Goal: Find specific page/section

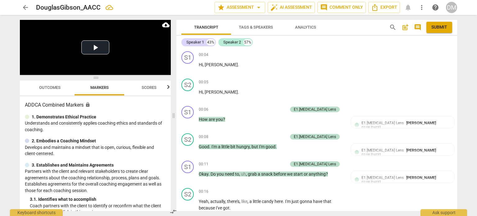
scroll to position [4998, 0]
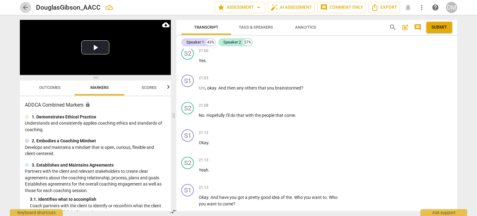
click at [26, 6] on span "arrow_back" at bounding box center [25, 7] width 7 height 7
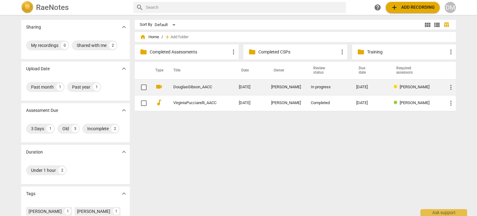
click at [216, 87] on link "DouglasGibson_AACC" at bounding box center [194, 87] width 43 height 5
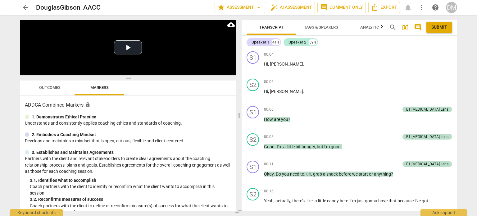
click at [46, 84] on span "Outcomes" at bounding box center [50, 88] width 36 height 8
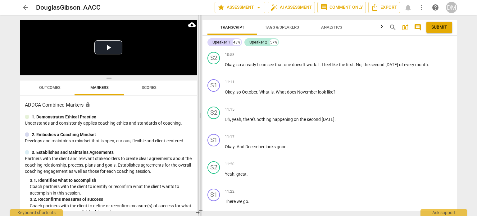
scroll to position [2343, 0]
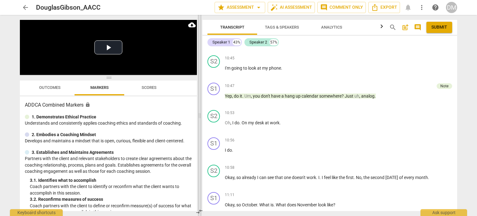
drag, startPoint x: 239, startPoint y: 114, endPoint x: 199, endPoint y: 119, distance: 39.8
click at [199, 119] on span at bounding box center [200, 115] width 4 height 201
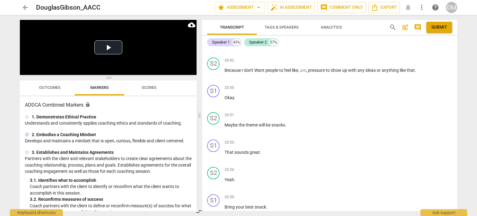
scroll to position [4411, 0]
